Goal: Navigation & Orientation: Find specific page/section

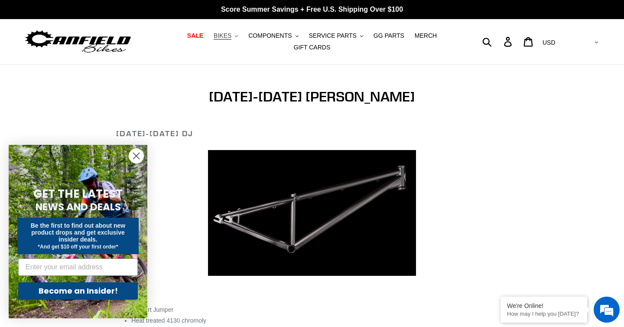
click at [230, 33] on span "BIKES" at bounding box center [223, 35] width 18 height 7
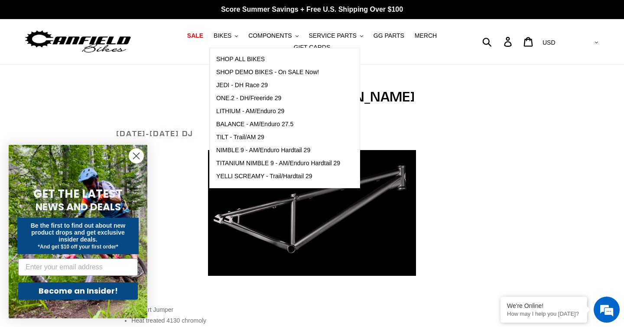
click at [195, 104] on h1 "2012-2015 Canfield DJ" at bounding box center [311, 96] width 391 height 16
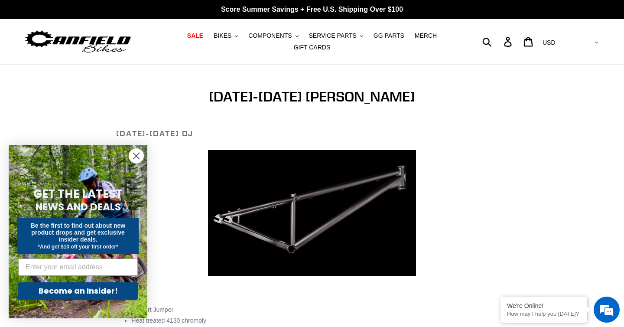
click at [140, 154] on circle "Close dialog" at bounding box center [136, 156] width 14 height 14
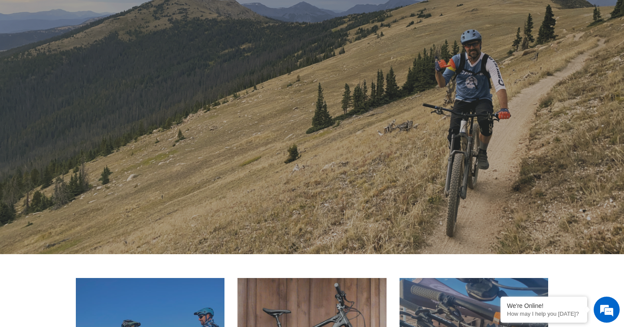
scroll to position [27, 0]
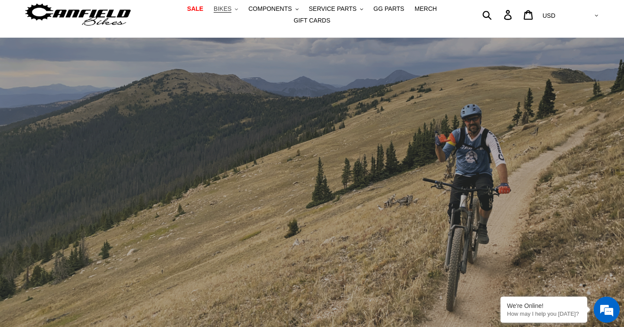
click at [223, 9] on span "BIKES" at bounding box center [223, 8] width 18 height 7
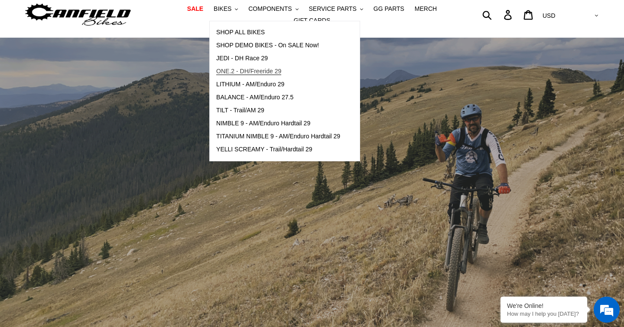
click at [252, 68] on span "ONE.2 - DH/Freeride 29" at bounding box center [248, 71] width 65 height 7
